Goal: Task Accomplishment & Management: Manage account settings

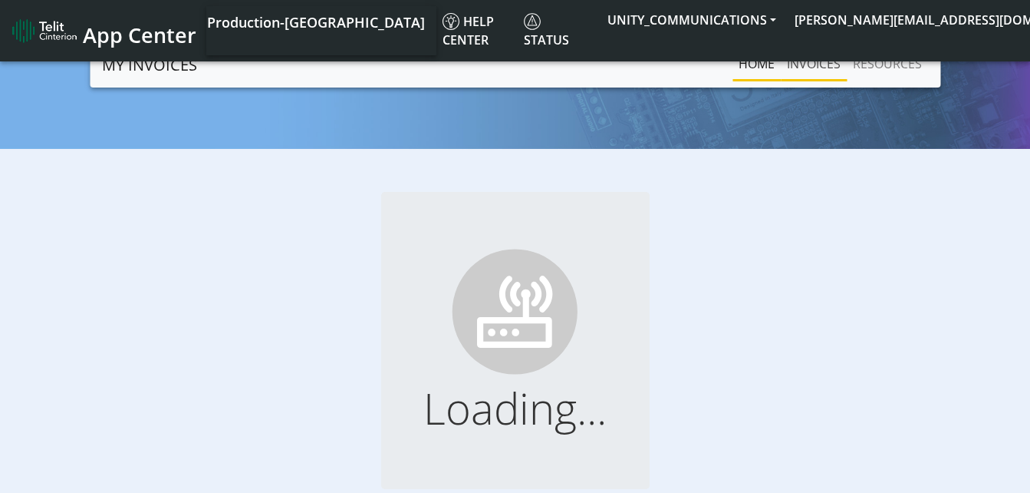
click at [822, 66] on link "INVOICES" at bounding box center [814, 63] width 66 height 31
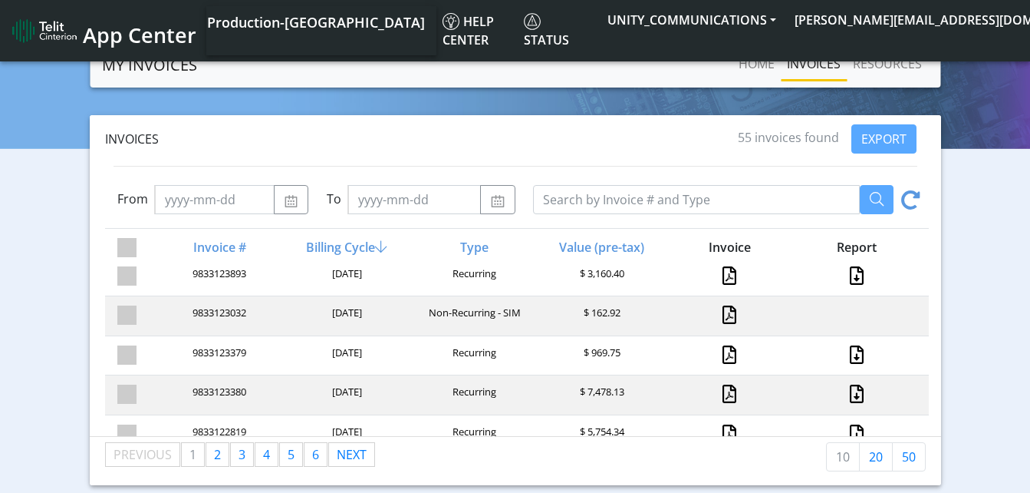
scroll to position [209, 0]
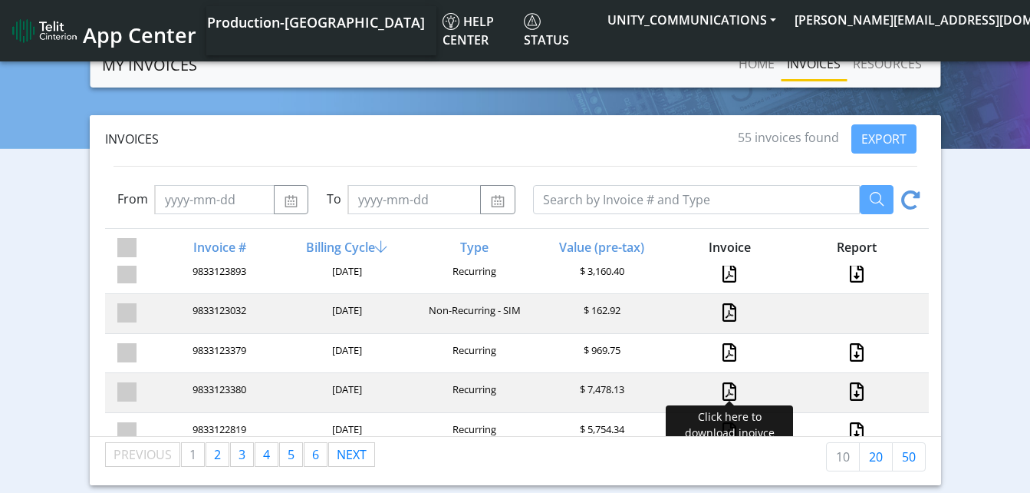
click at [723, 391] on link at bounding box center [730, 391] width 14 height 18
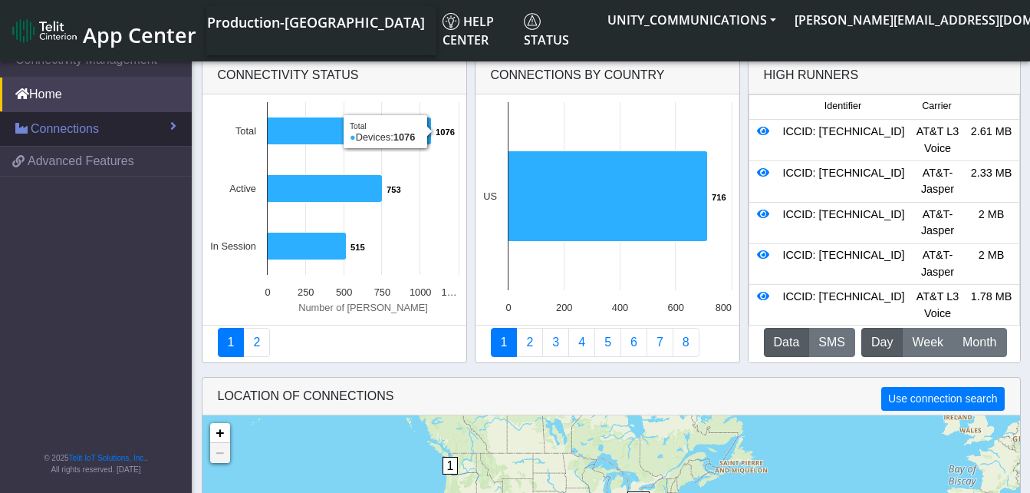
click at [78, 123] on span "Connections" at bounding box center [65, 129] width 68 height 18
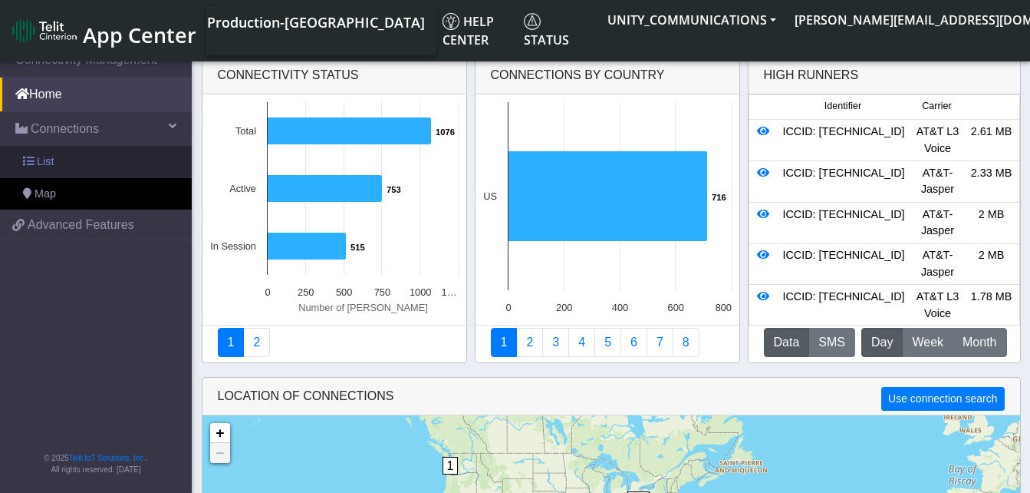
click at [78, 152] on link "List" at bounding box center [96, 162] width 192 height 32
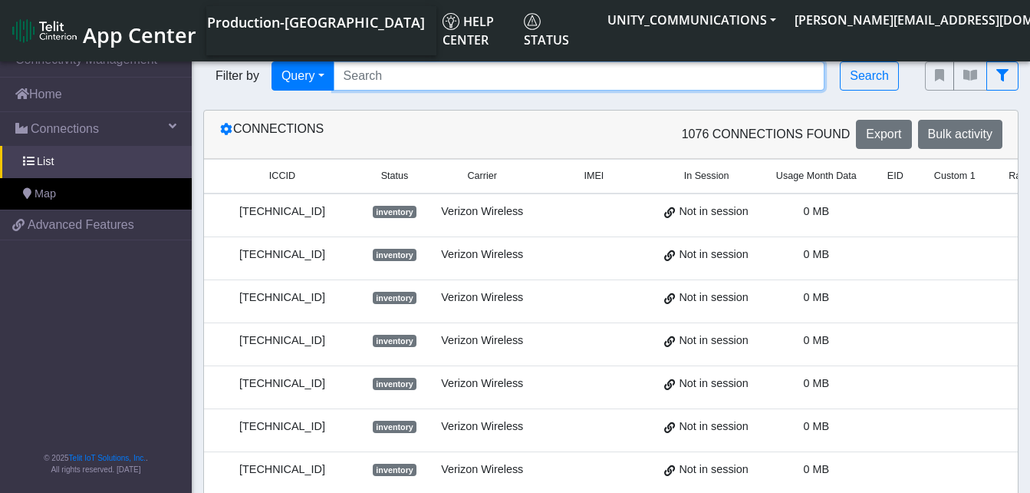
click at [371, 67] on input "Search..." at bounding box center [580, 75] width 492 height 29
paste input "89010303300185408086"
type input "89010303300185408086"
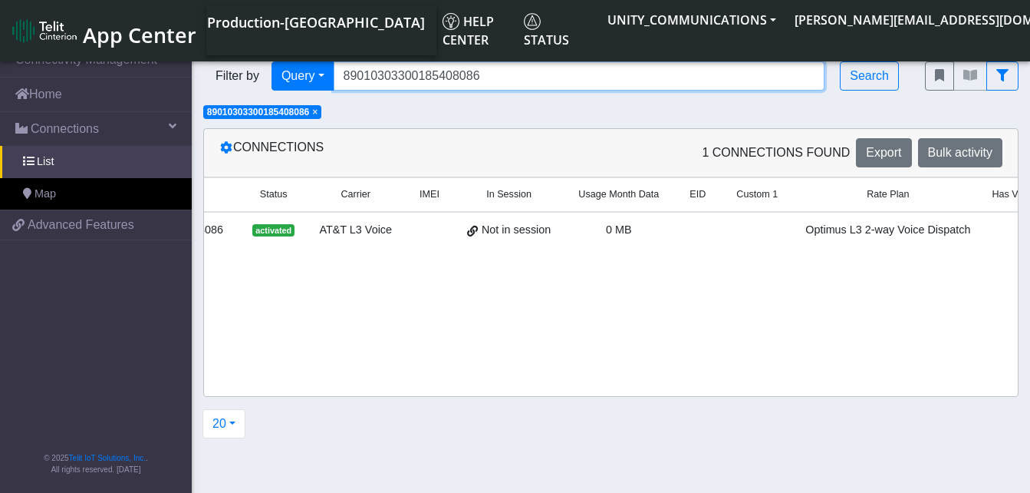
scroll to position [0, 229]
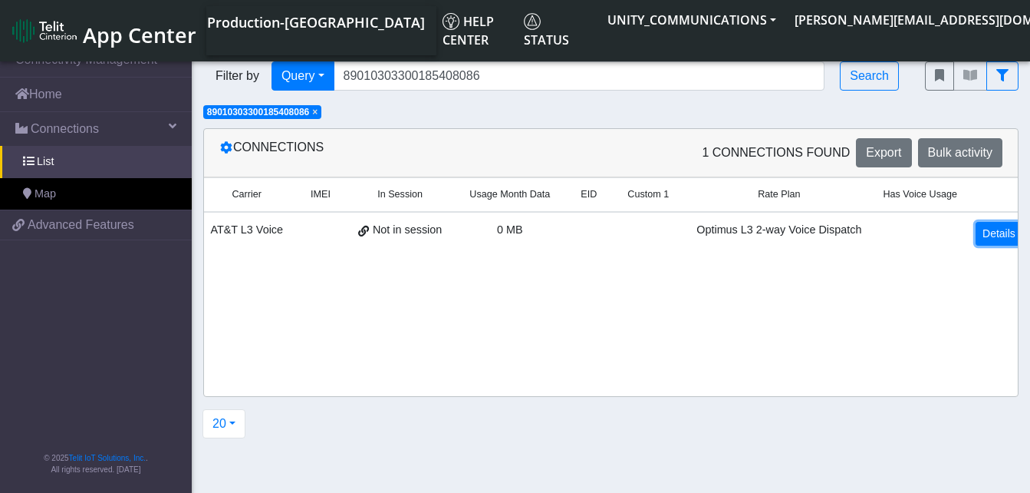
click at [993, 232] on link "Details" at bounding box center [999, 234] width 47 height 24
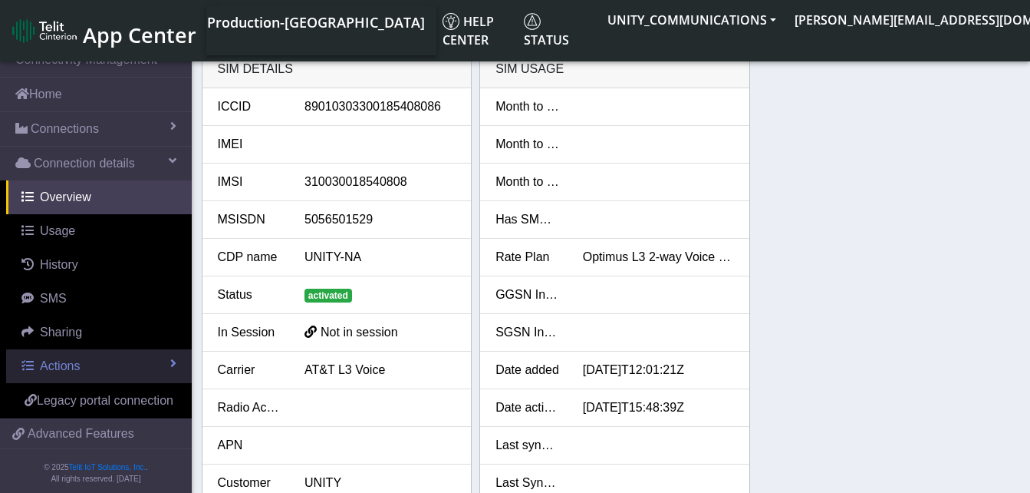
click at [74, 370] on span "Actions" at bounding box center [60, 365] width 40 height 13
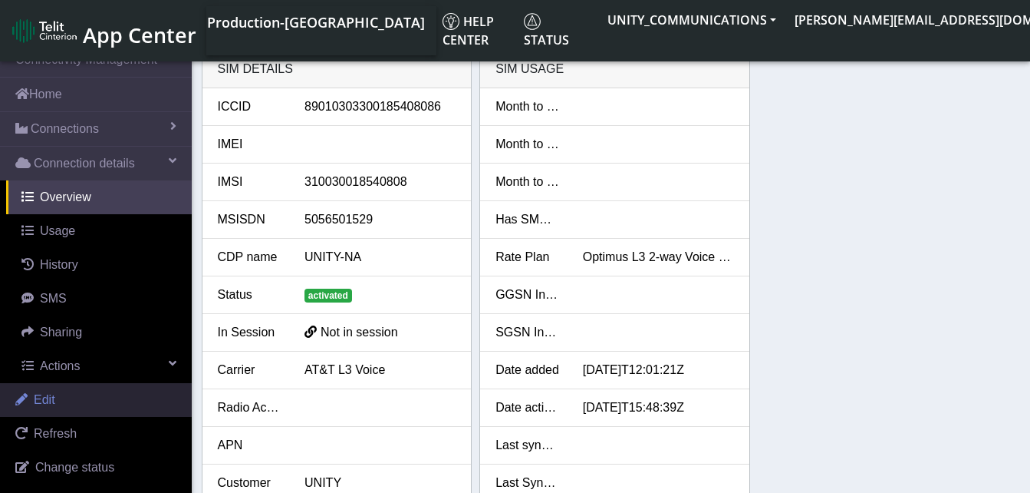
click at [73, 394] on link "Edit" at bounding box center [96, 400] width 192 height 34
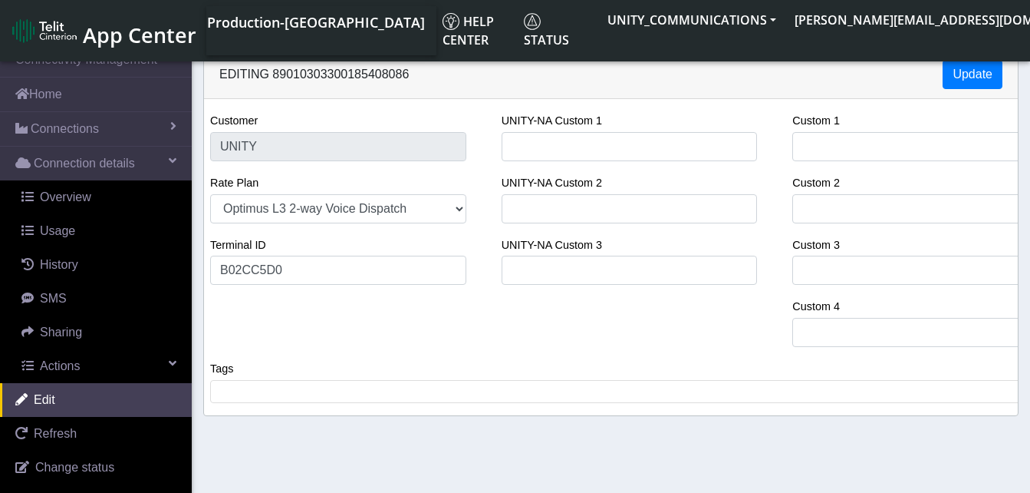
select select "46: 18646"
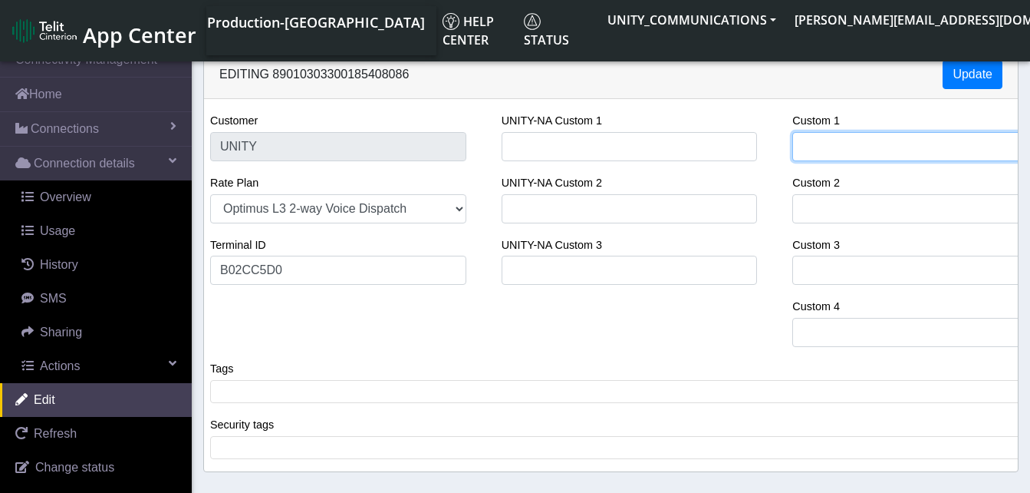
click at [813, 156] on input "Custom 1" at bounding box center [920, 146] width 256 height 29
type input "Tr"
select select "72: 18646"
type input "Tra"
select select "85: 18646"
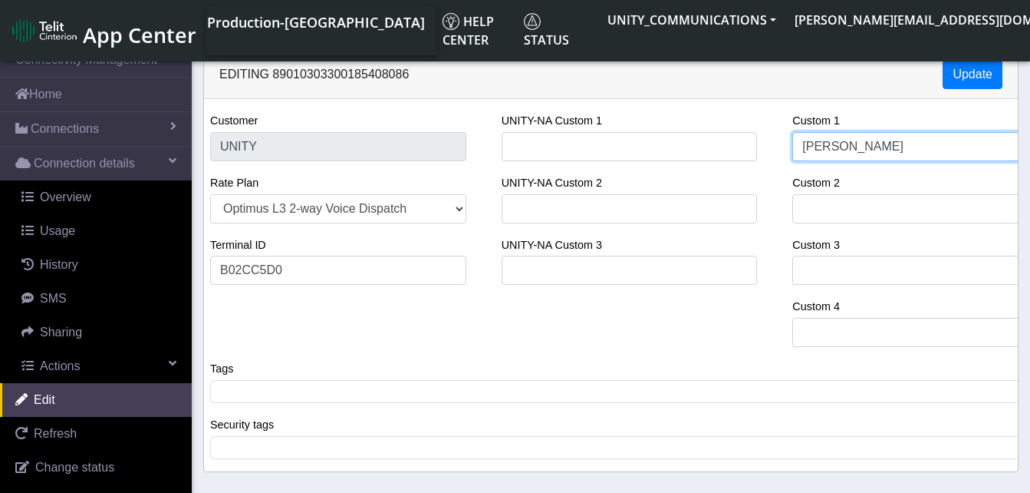
type input "Trans"
select select "111: 18646"
type input "Transm"
select select "124: 18646"
type input "Transmi"
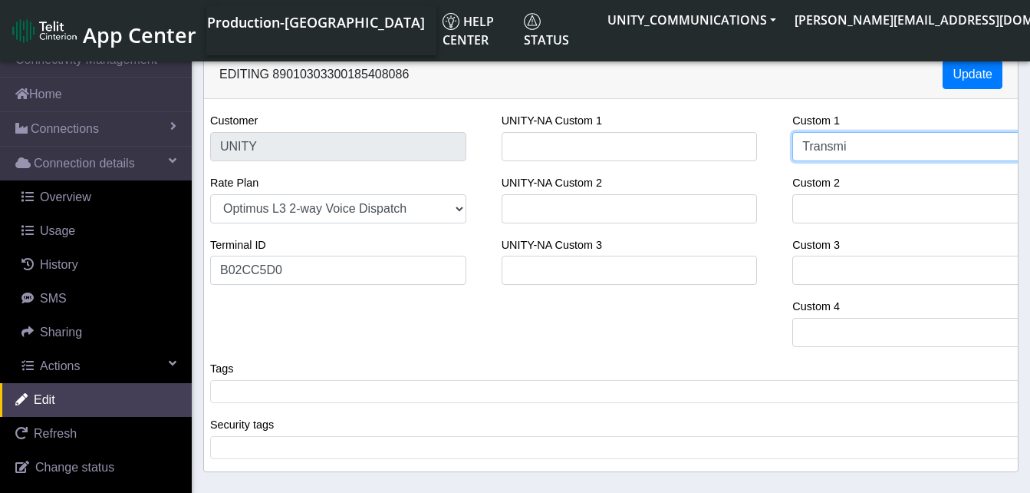
select select "137: 18646"
type input "Transmit"
select select "150: 18646"
type input "Transmitt"
select select "163: 18646"
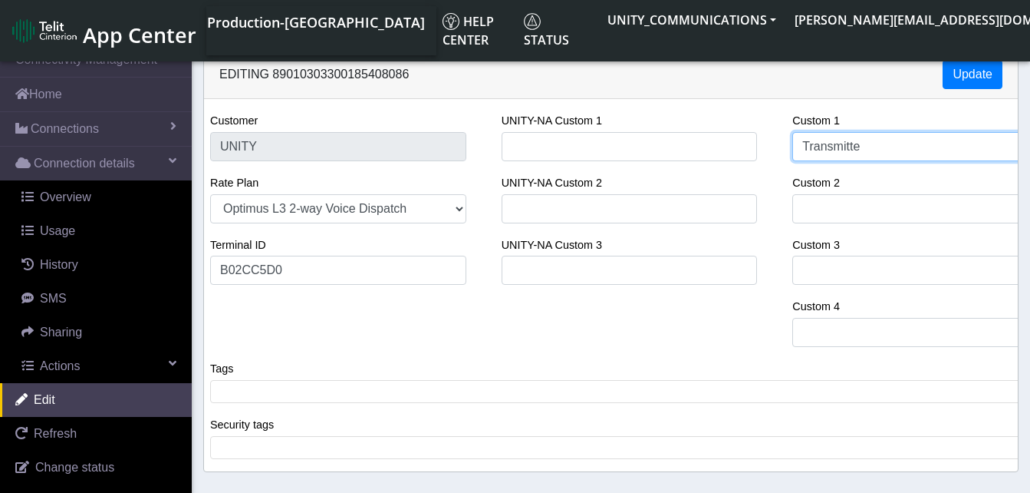
type input "Transmitter"
select select "189: 18646"
type input "Transmitter"
select select "202: 18646"
type input "Transmitter S"
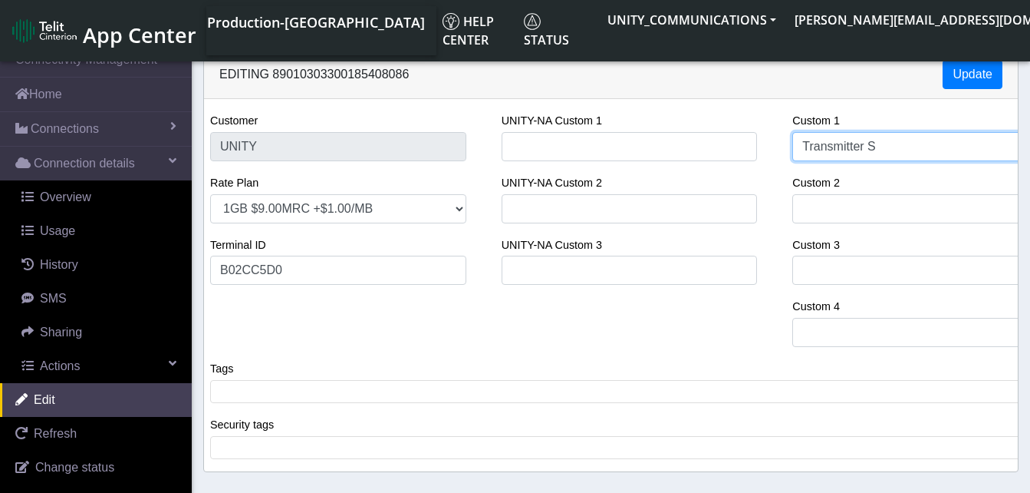
select select "228: 18646"
type input "Transmitter Sol"
select select "241: 18646"
type input "Transmitter Solu"
select select "254: 18646"
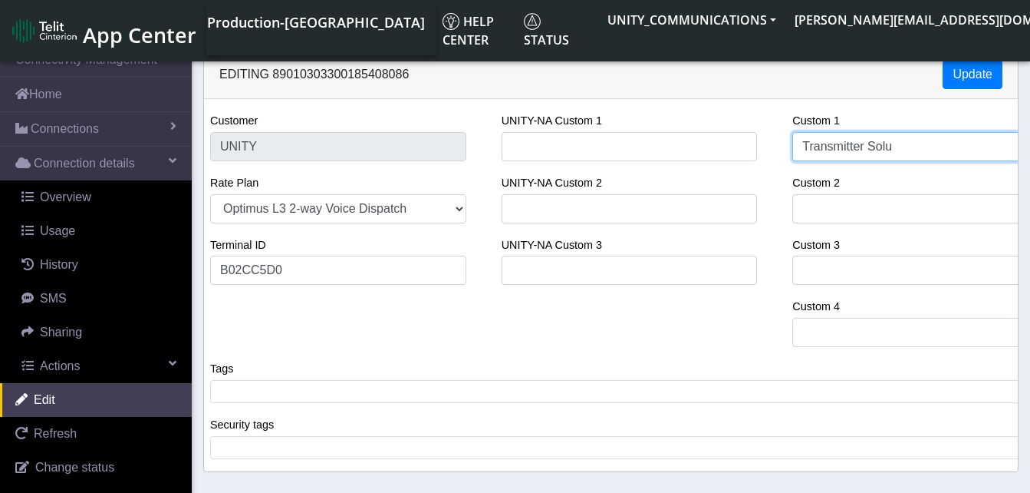
type input "Transmitter Solut"
select select "267: 18646"
type input "Transmitter Solutio"
select select "293: 18646"
type input "Transmitter Solutions"
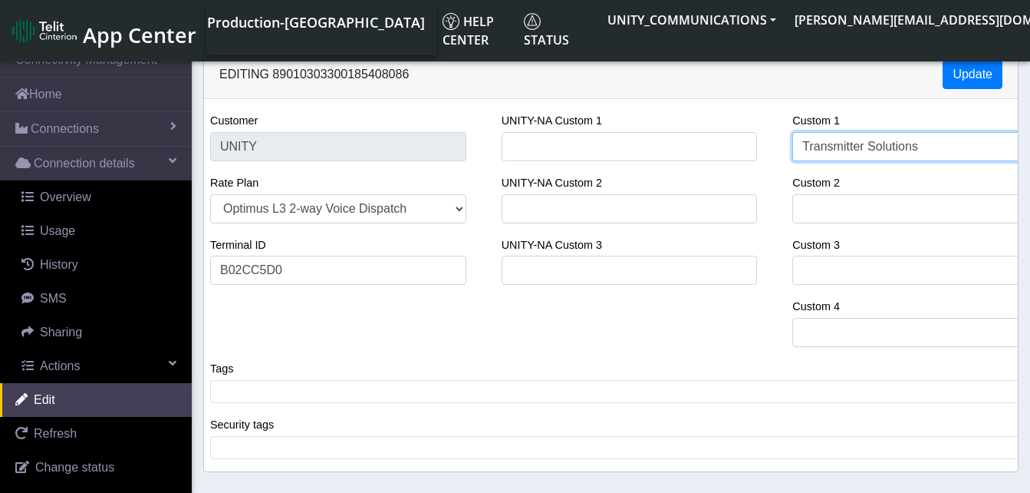
select select "319: 18646"
type input "Transmitter Solutions"
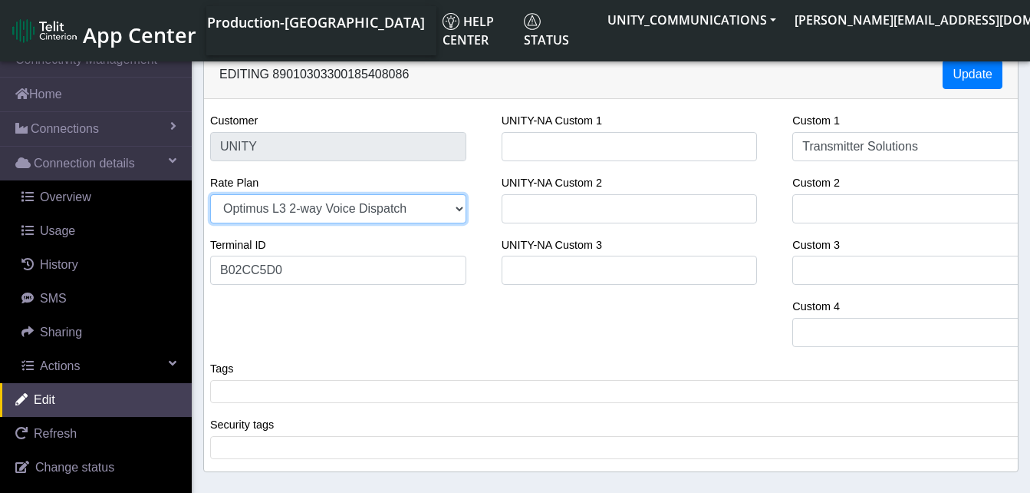
click at [354, 213] on select "1GB $9.00MRC +$1.00/MB Unity 500MB Unity 5GB EIS MS Voice Unity 50GB 250MB $5.2…" at bounding box center [338, 208] width 256 height 29
click at [210, 194] on select "1GB $9.00MRC +$1.00/MB Unity 500MB Unity 5GB EIS MS Voice Unity 50GB 250MB $5.2…" at bounding box center [338, 208] width 256 height 29
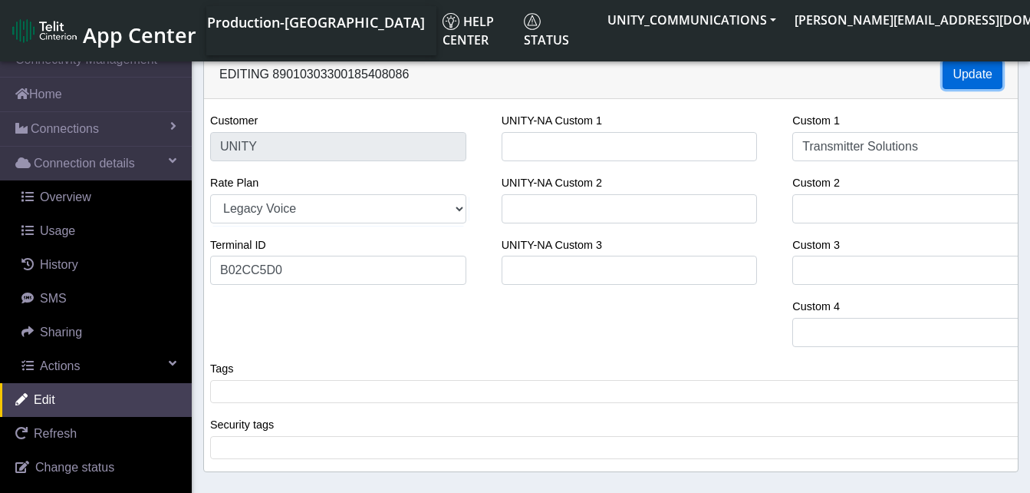
click at [966, 77] on button "Update" at bounding box center [973, 74] width 60 height 29
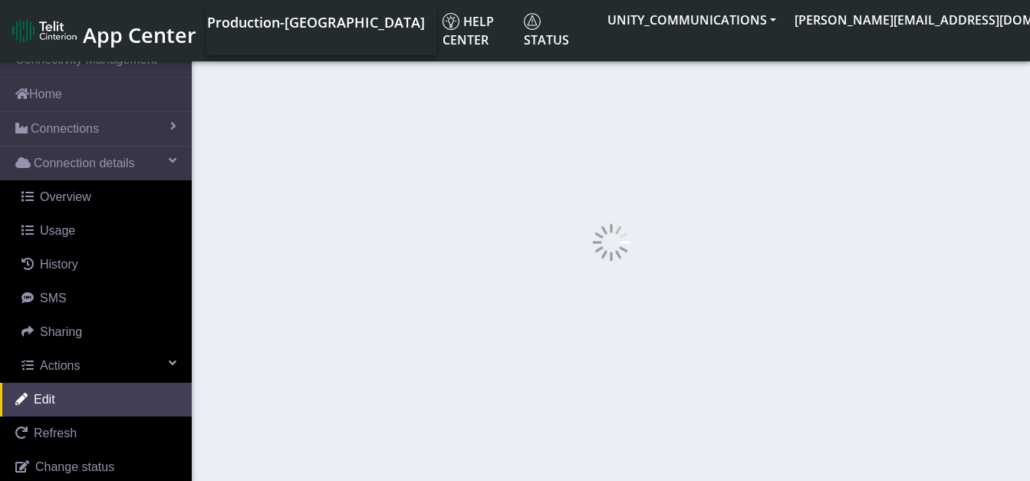
select select "399: 22845"
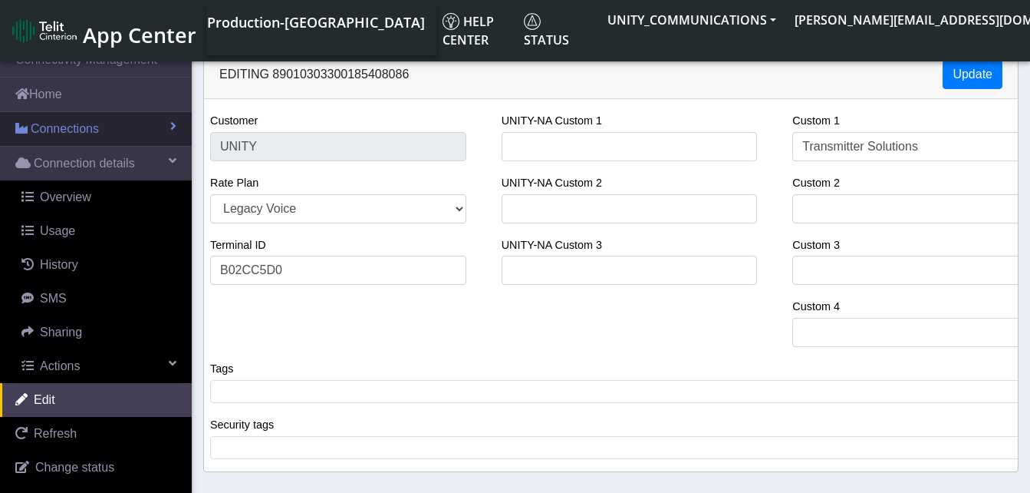
click at [62, 127] on span "Connections" at bounding box center [65, 129] width 68 height 18
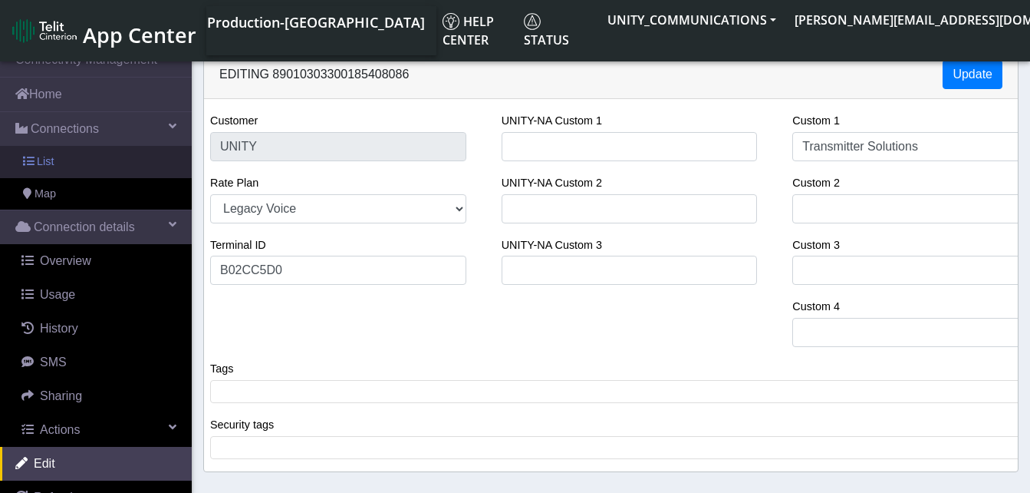
click at [59, 155] on link "List" at bounding box center [96, 162] width 192 height 32
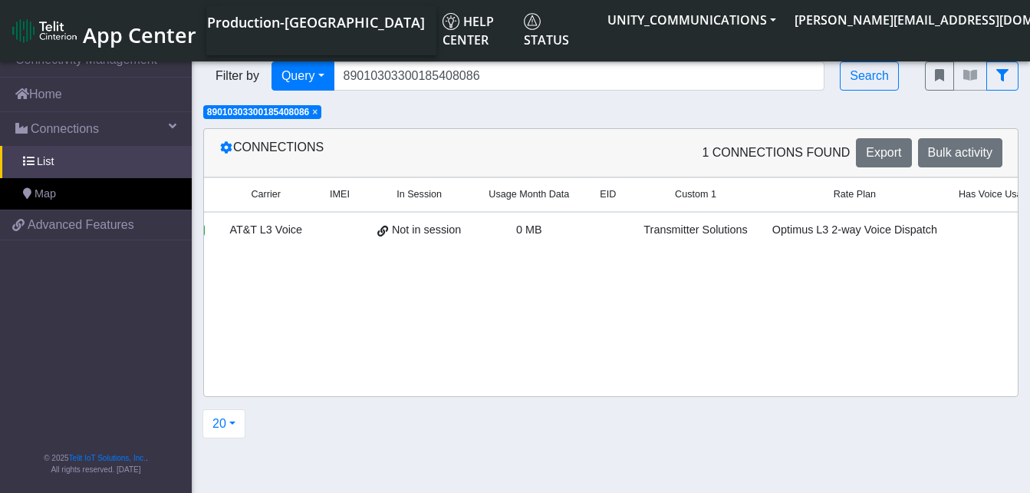
scroll to position [0, 285]
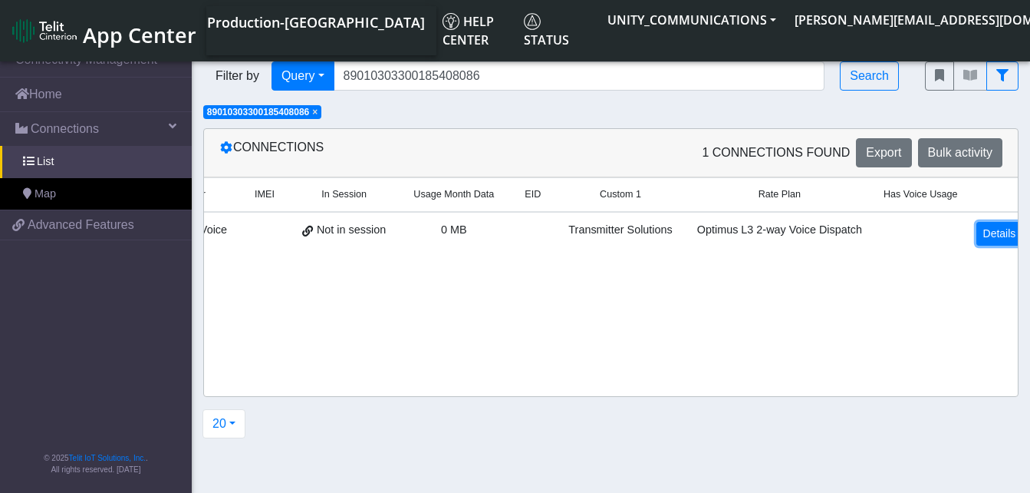
click at [994, 240] on link "Details" at bounding box center [1000, 234] width 47 height 24
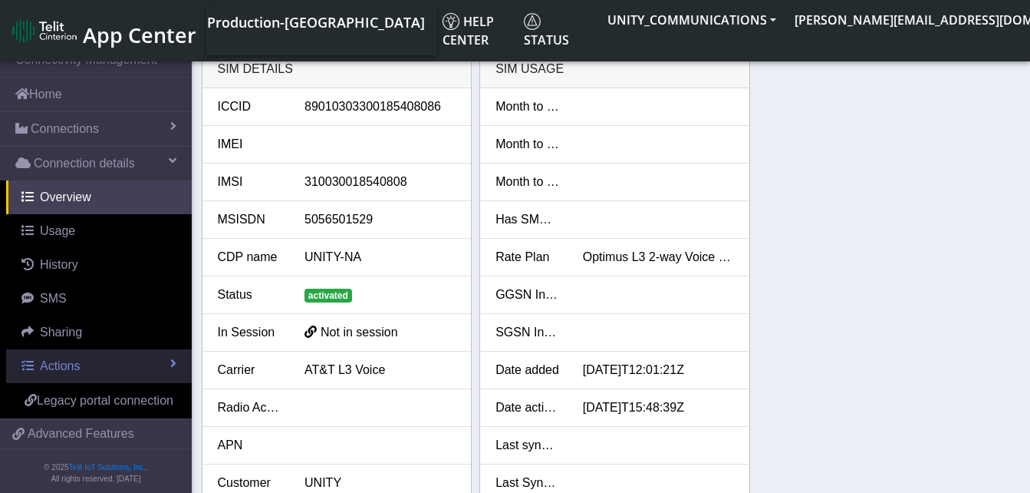
click at [65, 359] on span "Actions" at bounding box center [60, 365] width 40 height 13
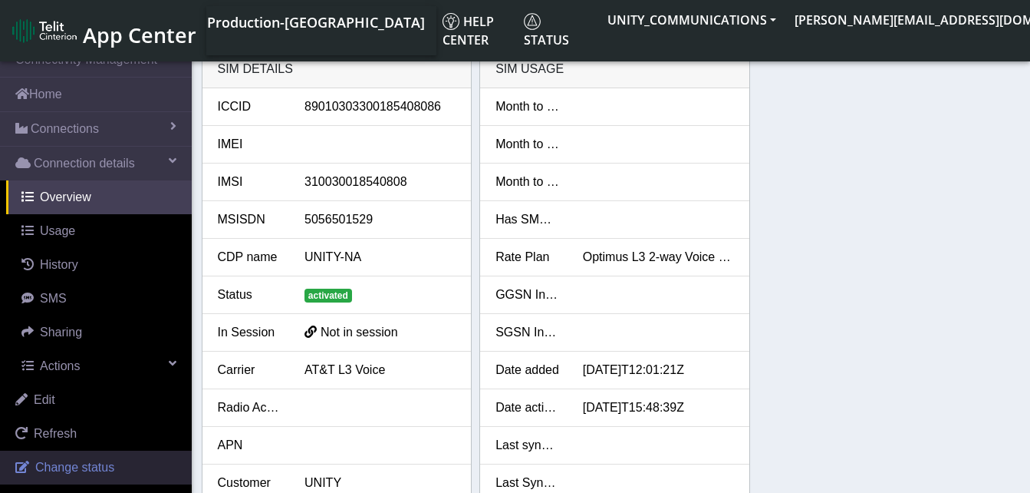
click at [66, 460] on span "Change status" at bounding box center [74, 466] width 79 height 13
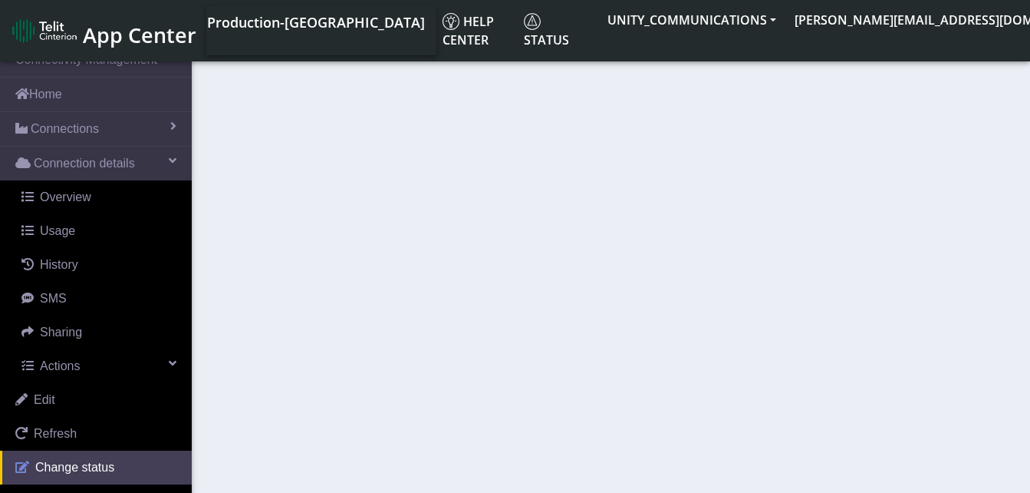
select select "activated"
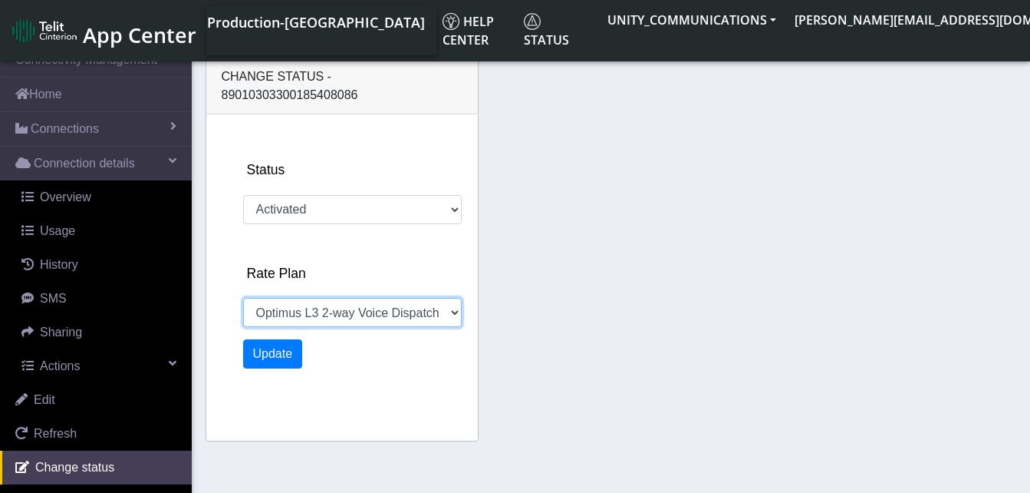
click at [345, 298] on select "1GB $9.00MRC +$1.00/MB Unity 500MB Unity 5GB EIS MS Voice Unity 50GB 250MB $5.2…" at bounding box center [352, 312] width 219 height 29
click at [243, 298] on select "1GB $9.00MRC +$1.00/MB Unity 500MB Unity 5GB EIS MS Voice Unity 50GB 250MB $5.2…" at bounding box center [352, 312] width 219 height 29
select select "1036: 22845"
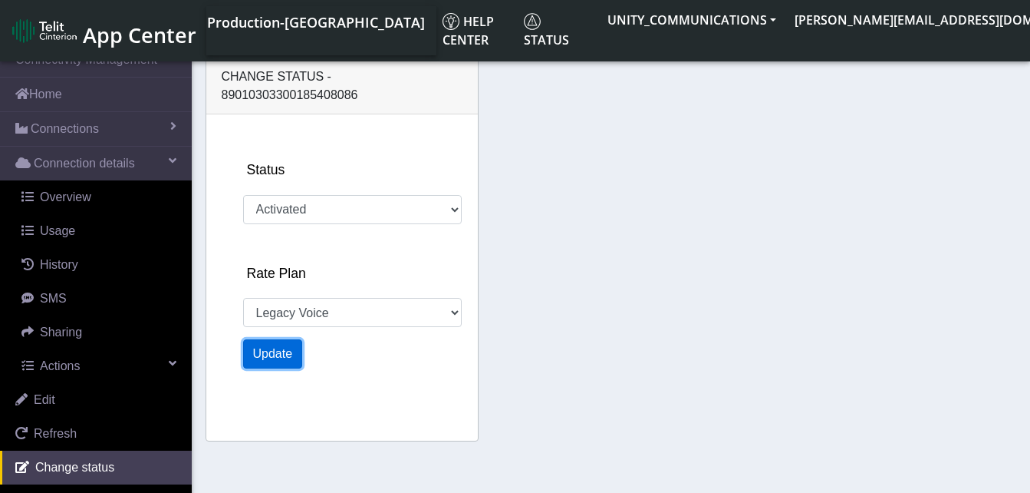
click at [272, 348] on button "Update" at bounding box center [273, 353] width 60 height 29
